Goal: Information Seeking & Learning: Learn about a topic

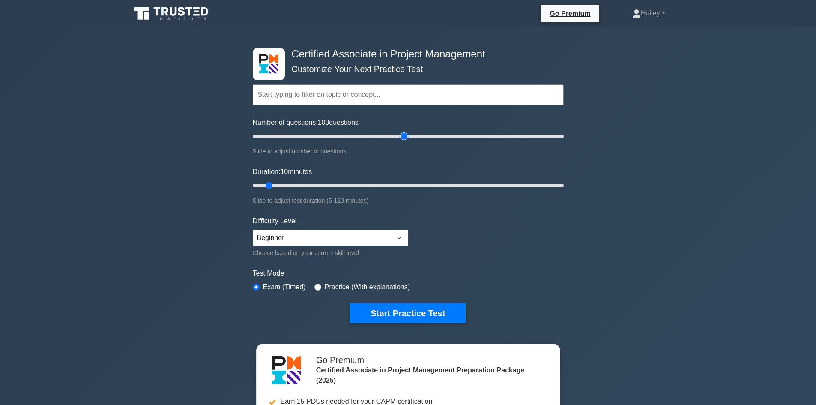
type input "100"
click at [401, 134] on input "Number of questions: 100 questions" at bounding box center [408, 136] width 311 height 10
click at [446, 186] on input "Duration: 10 minutes" at bounding box center [408, 185] width 311 height 10
click at [489, 182] on input "Duration: 95 minutes" at bounding box center [408, 185] width 311 height 10
drag, startPoint x: 493, startPoint y: 186, endPoint x: 510, endPoint y: 187, distance: 17.2
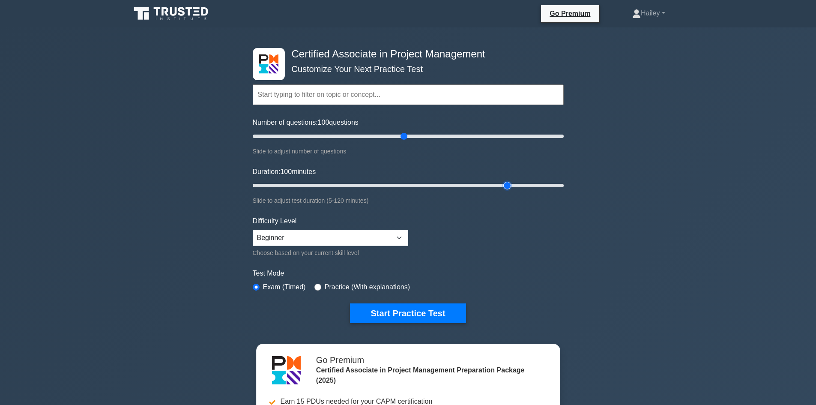
type input "100"
click at [510, 187] on input "Duration: 100 minutes" at bounding box center [408, 185] width 311 height 10
click at [401, 241] on select "Beginner Intermediate Expert" at bounding box center [331, 238] width 156 height 16
select select "intermediate"
click at [253, 230] on select "Beginner Intermediate Expert" at bounding box center [331, 238] width 156 height 16
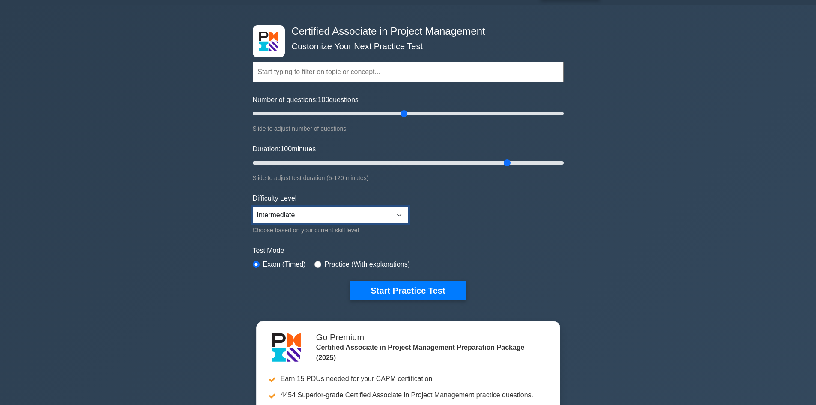
scroll to position [43, 0]
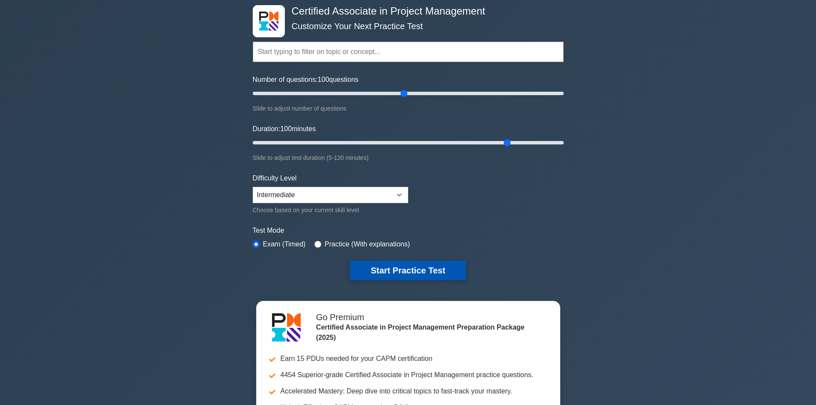
click at [413, 275] on button "Start Practice Test" at bounding box center [408, 271] width 116 height 20
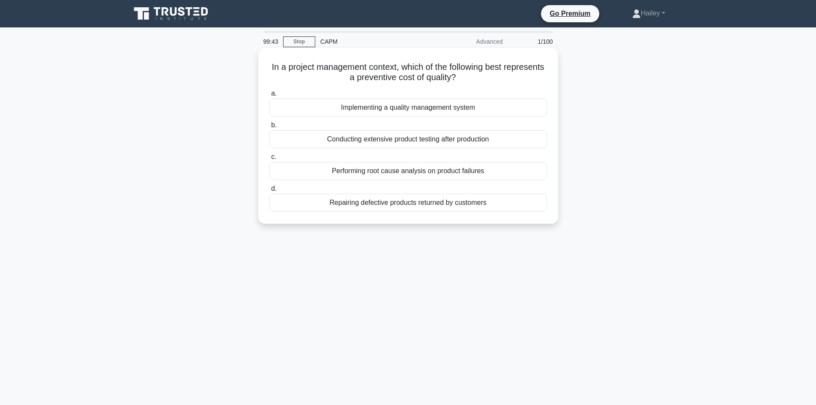
click at [457, 102] on div "Implementing a quality management system" at bounding box center [408, 108] width 278 height 18
click at [269, 96] on input "a. Implementing a quality management system" at bounding box center [269, 94] width 0 height 6
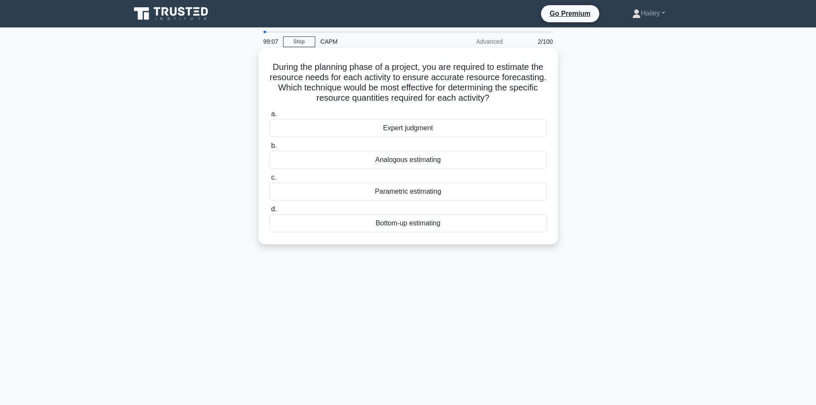
click at [414, 191] on div "Parametric estimating" at bounding box center [408, 192] width 278 height 18
click at [269, 180] on input "c. Parametric estimating" at bounding box center [269, 178] width 0 height 6
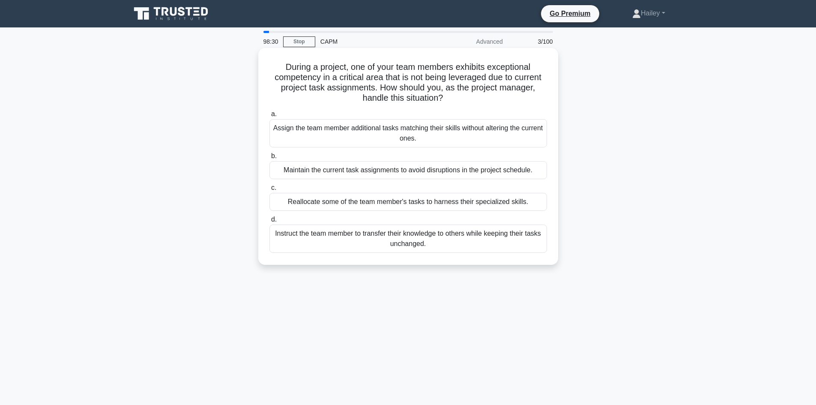
click at [477, 117] on label "a. Assign the team member additional tasks matching their skills without alteri…" at bounding box center [408, 128] width 278 height 39
click at [269, 117] on input "a. Assign the team member additional tasks matching their skills without alteri…" at bounding box center [269, 114] width 0 height 6
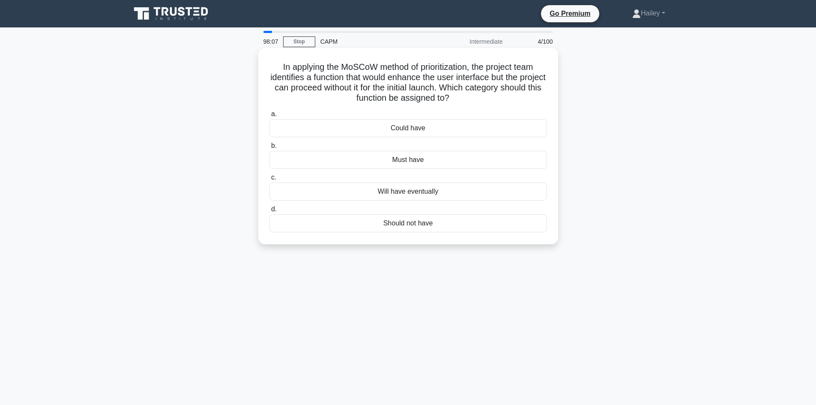
click at [505, 187] on div "Will have eventually" at bounding box center [408, 192] width 278 height 18
click at [269, 180] on input "c. Will have eventually" at bounding box center [269, 178] width 0 height 6
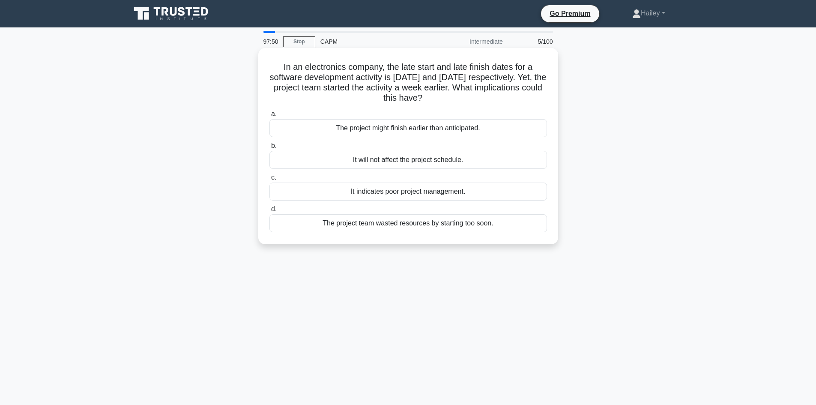
click at [484, 128] on div "The project might finish earlier than anticipated." at bounding box center [408, 128] width 278 height 18
click at [269, 117] on input "a. The project might finish earlier than anticipated." at bounding box center [269, 114] width 0 height 6
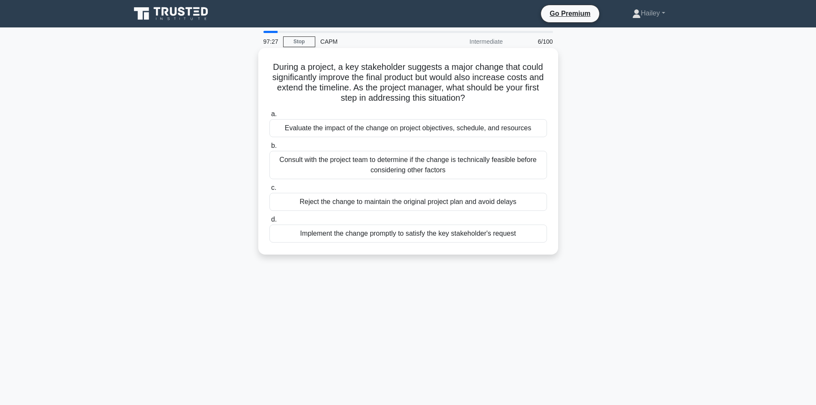
click at [515, 125] on div "Evaluate the impact of the change on project objectives, schedule, and resources" at bounding box center [408, 128] width 278 height 18
click at [269, 117] on input "a. Evaluate the impact of the change on project objectives, schedule, and resou…" at bounding box center [269, 114] width 0 height 6
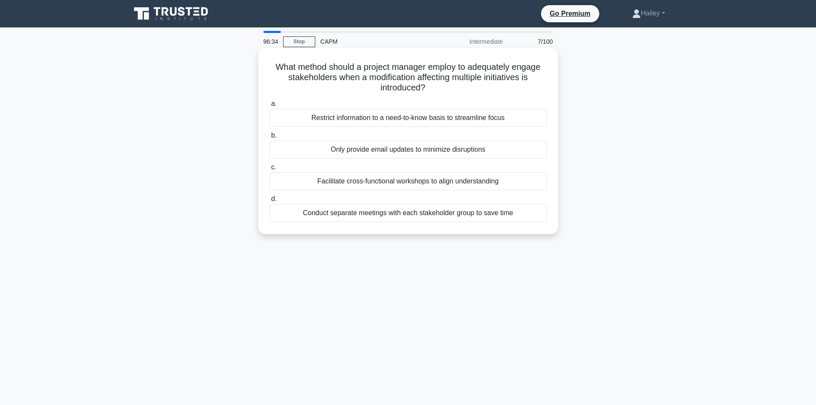
click at [524, 180] on div "Facilitate cross-functional workshops to align understanding" at bounding box center [408, 181] width 278 height 18
click at [269, 170] on input "c. Facilitate cross-functional workshops to align understanding" at bounding box center [269, 168] width 0 height 6
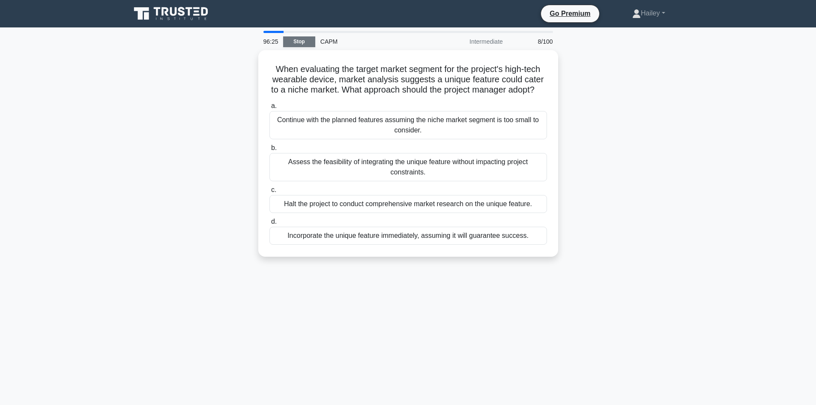
click at [292, 37] on link "Stop" at bounding box center [299, 41] width 32 height 11
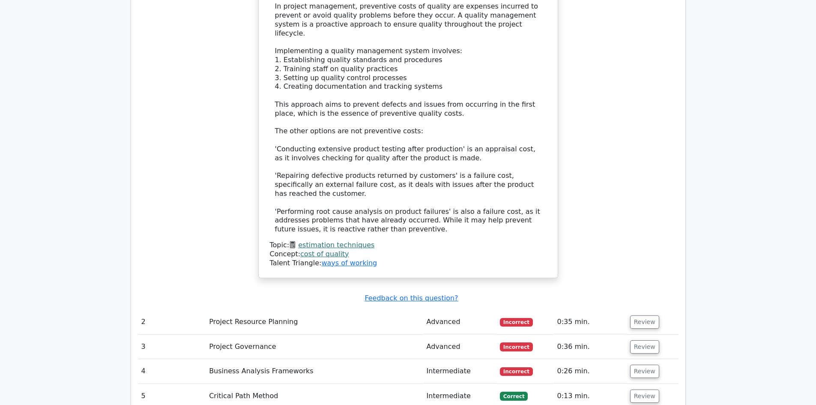
scroll to position [985, 0]
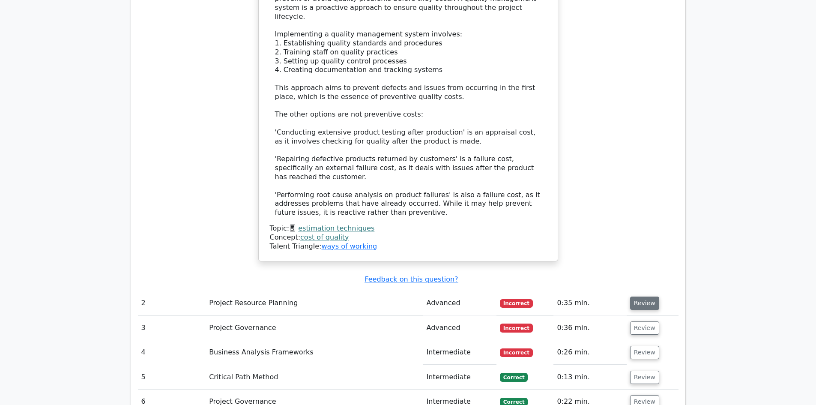
click at [635, 296] on button "Review" at bounding box center [644, 302] width 29 height 13
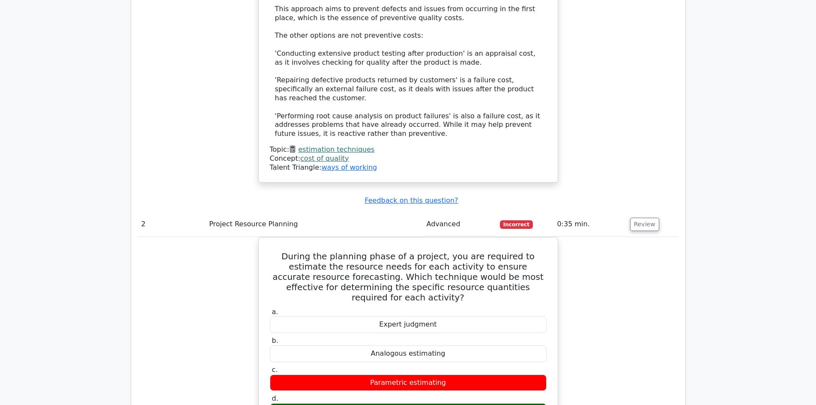
scroll to position [1071, 0]
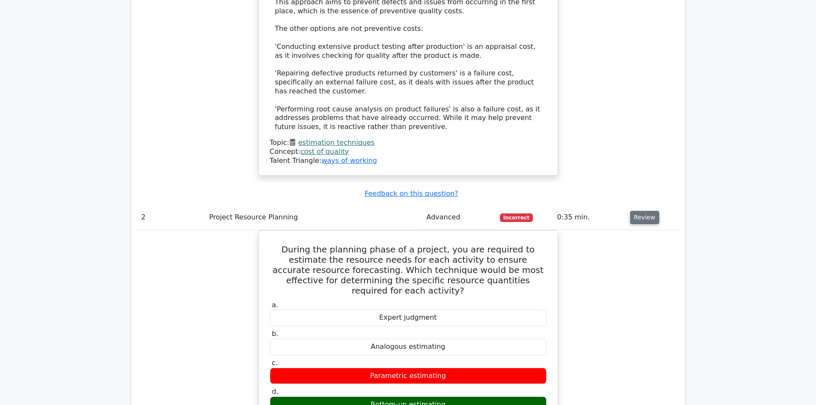
click at [647, 211] on button "Review" at bounding box center [644, 217] width 29 height 13
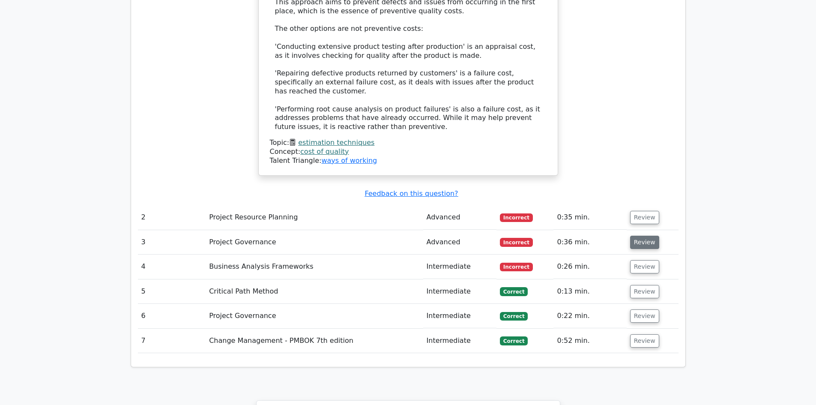
click at [647, 236] on button "Review" at bounding box center [644, 242] width 29 height 13
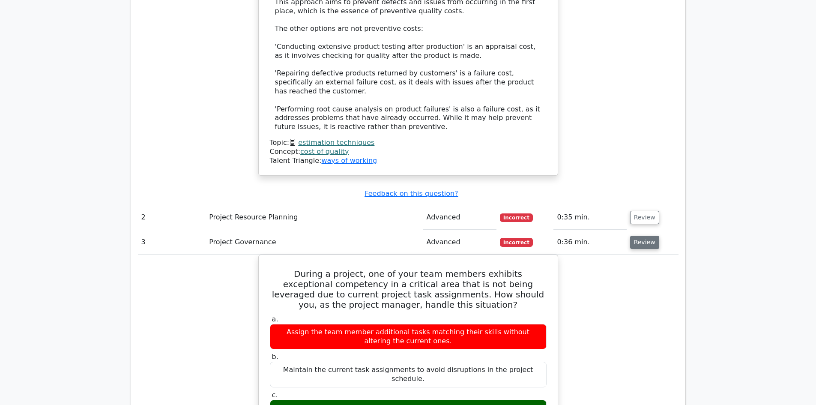
click at [646, 236] on button "Review" at bounding box center [644, 242] width 29 height 13
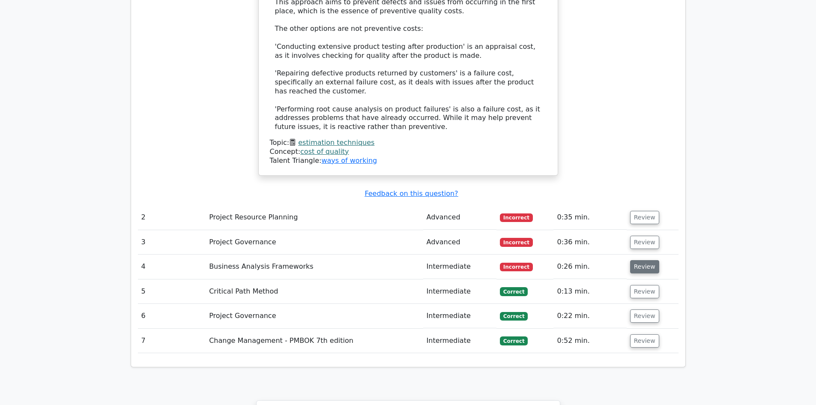
click at [646, 260] on button "Review" at bounding box center [644, 266] width 29 height 13
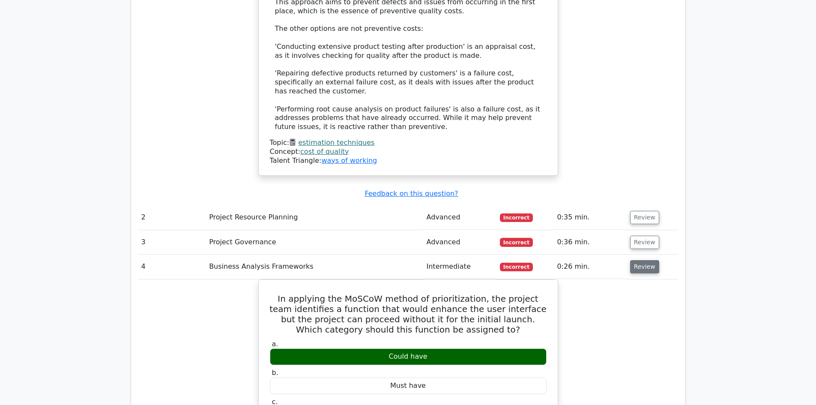
click at [646, 260] on button "Review" at bounding box center [644, 266] width 29 height 13
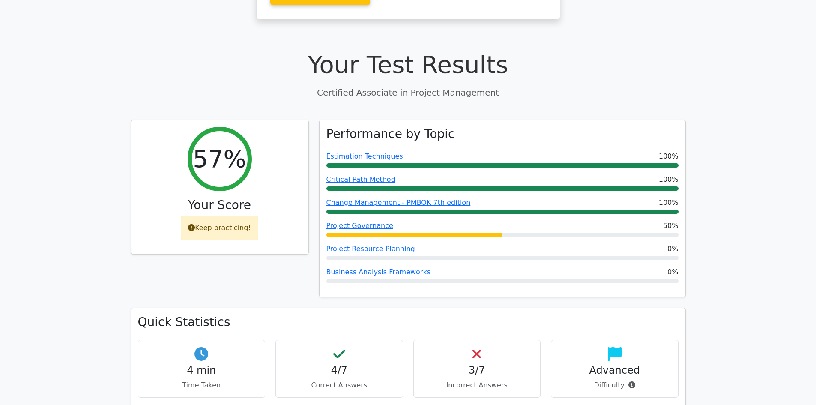
scroll to position [257, 0]
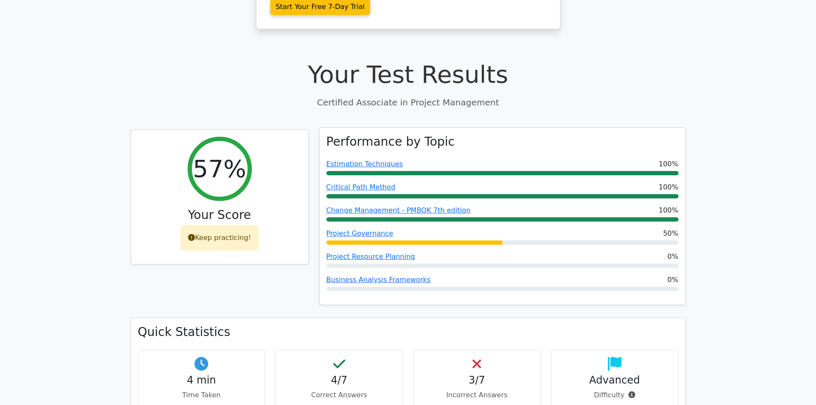
click at [486, 204] on div "Performance by Topic Estimation Techniques 100% Critical Path Method 100% Chang…" at bounding box center [503, 216] width 366 height 177
click at [371, 229] on link "Project Governance" at bounding box center [359, 233] width 67 height 8
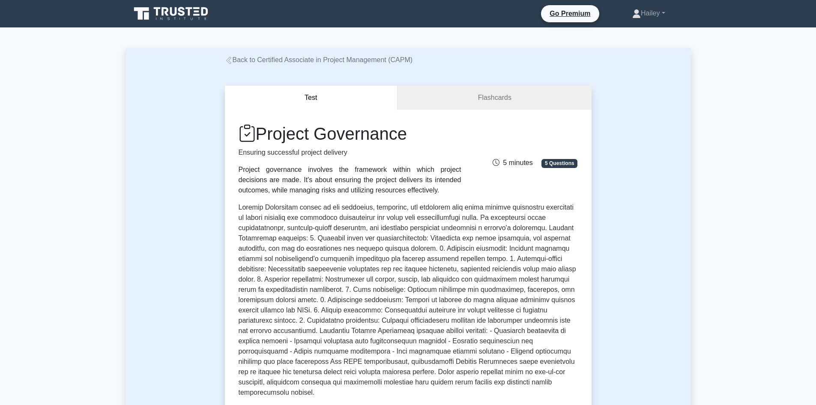
click at [227, 61] on icon at bounding box center [229, 61] width 8 height 8
